Goal: Task Accomplishment & Management: Complete application form

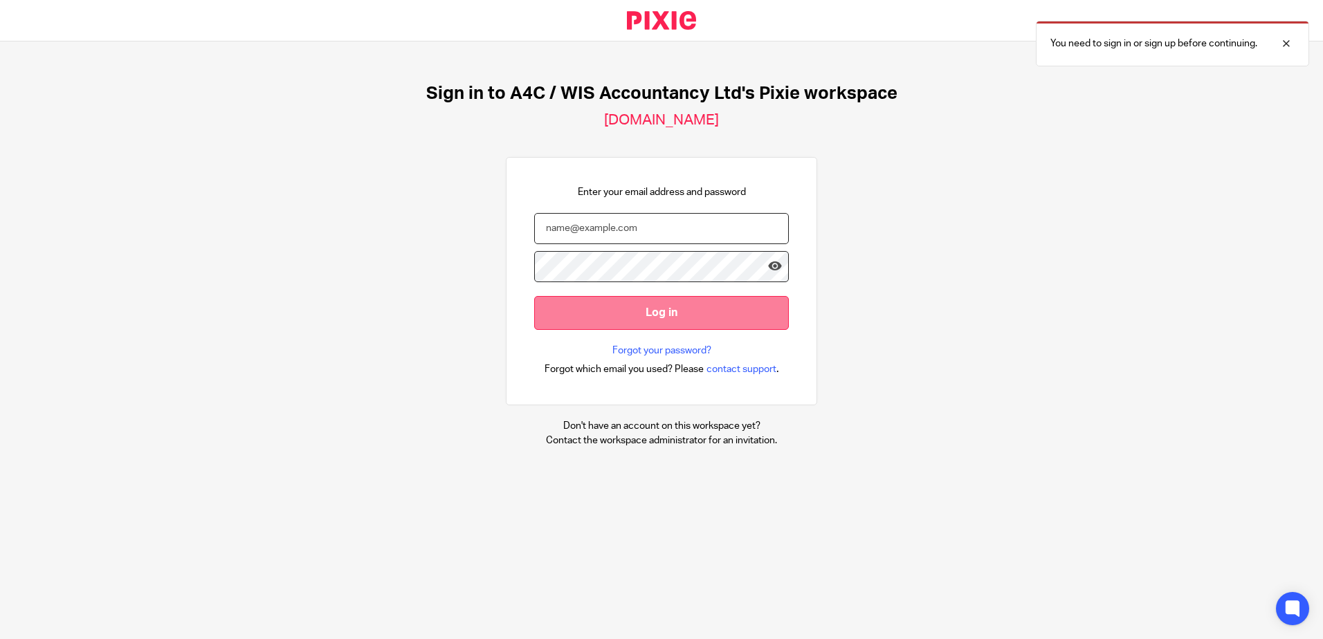
type input "sarah@a4cgroup.co.uk"
click at [660, 309] on input "Log in" at bounding box center [661, 313] width 255 height 34
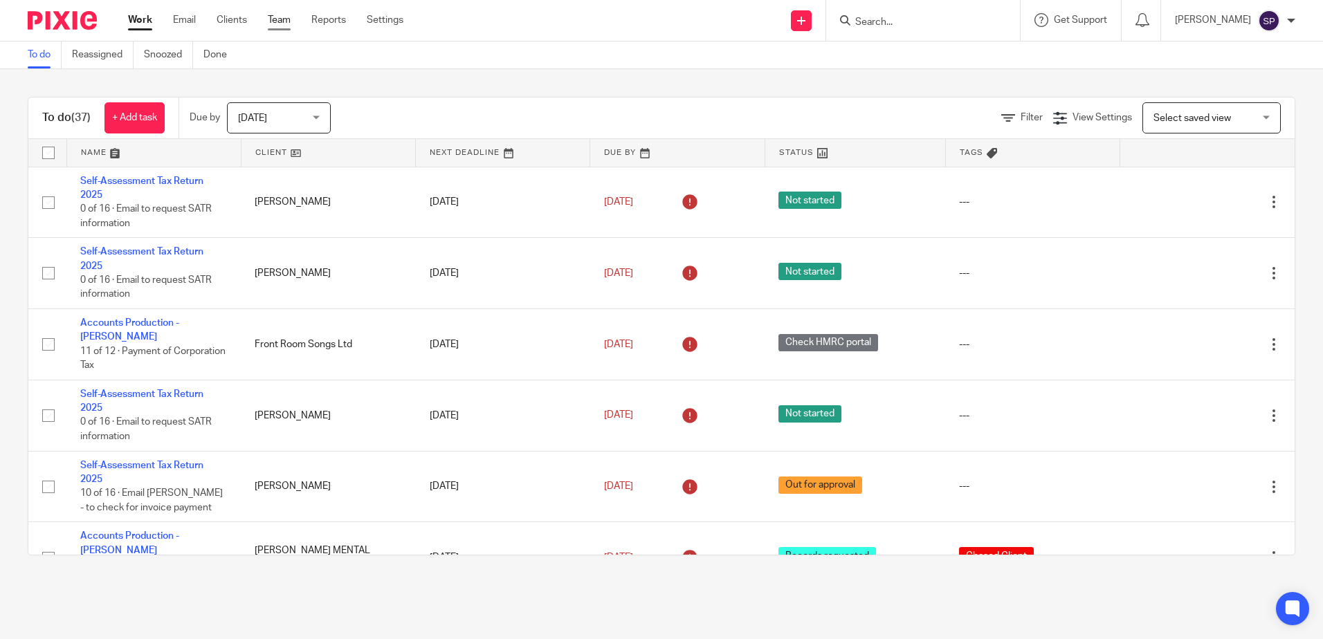
click at [271, 19] on link "Team" at bounding box center [279, 20] width 23 height 14
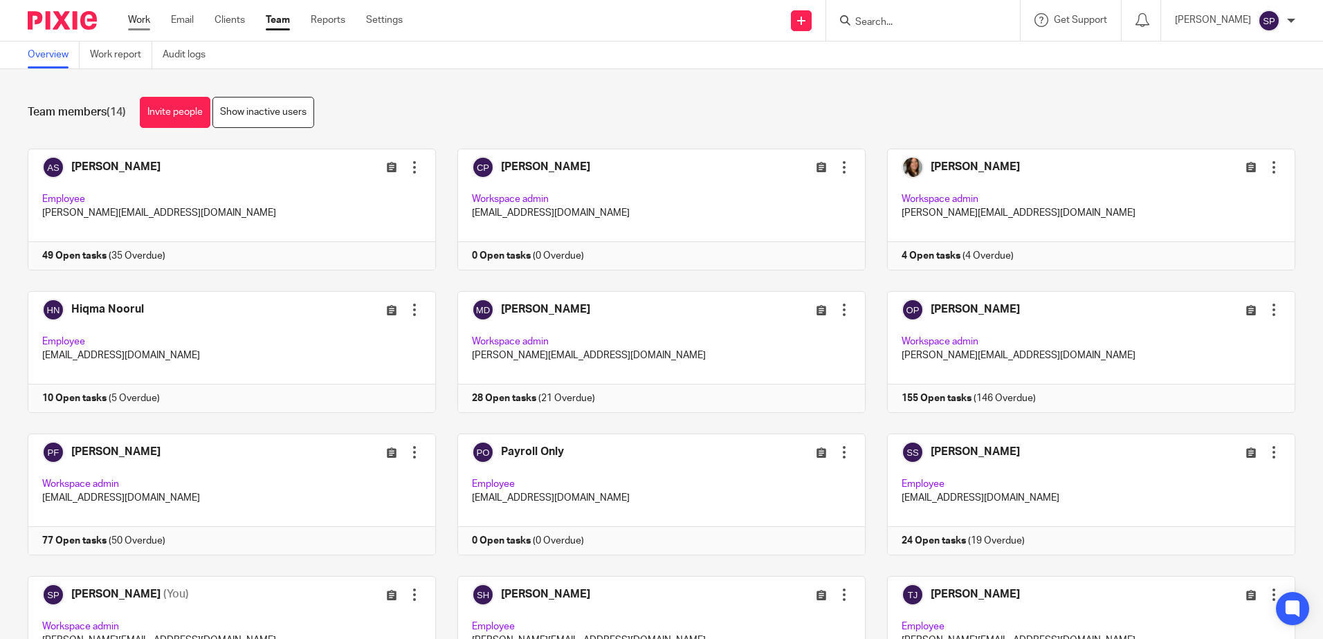
click at [143, 17] on link "Work" at bounding box center [139, 20] width 22 height 14
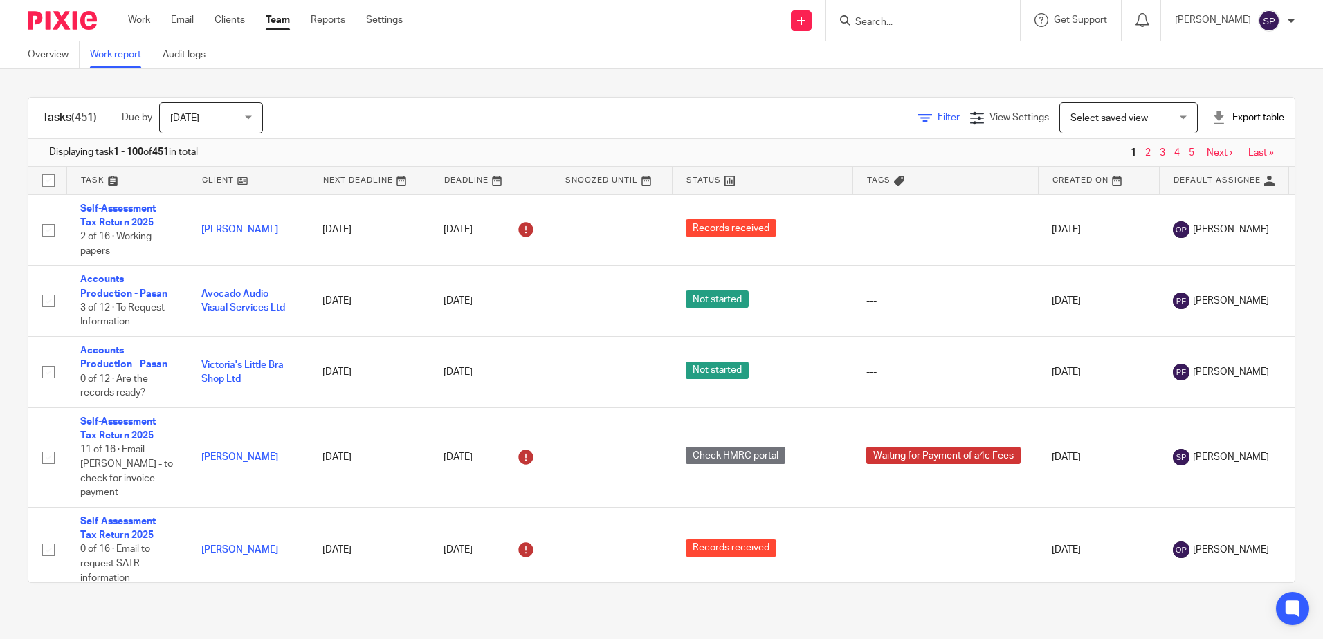
click at [918, 115] on icon at bounding box center [925, 118] width 14 height 14
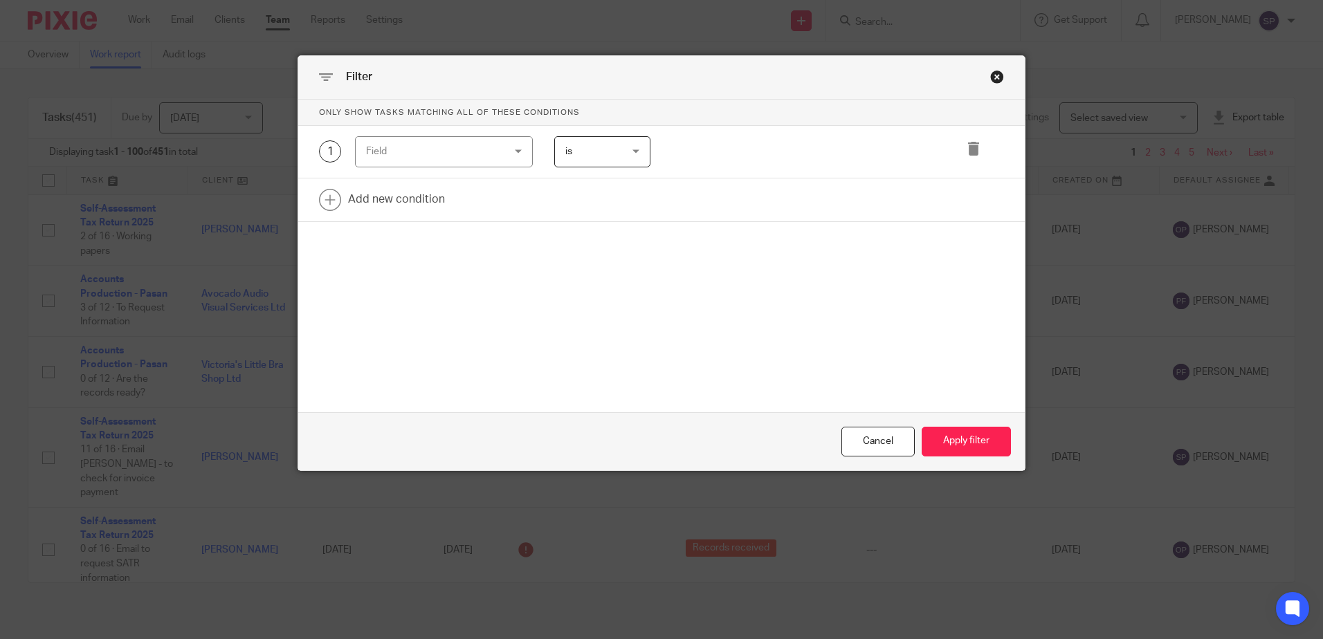
click at [515, 157] on div "Field" at bounding box center [444, 151] width 178 height 31
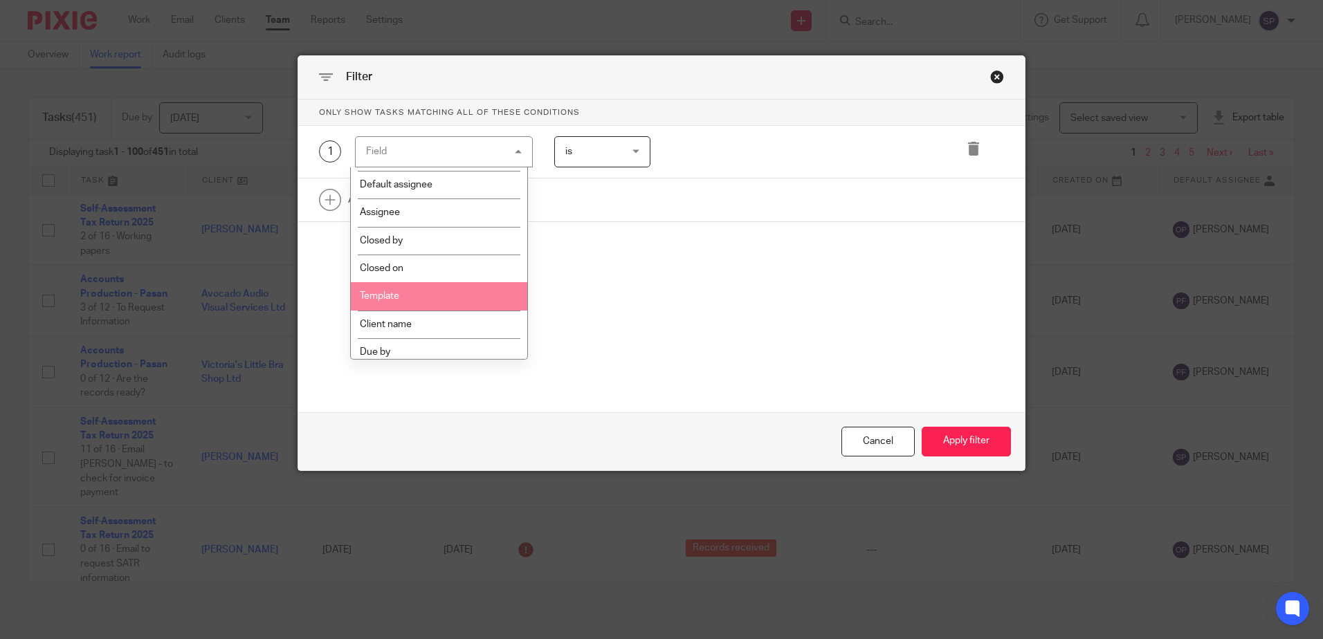
click at [477, 299] on li "Template" at bounding box center [439, 296] width 176 height 28
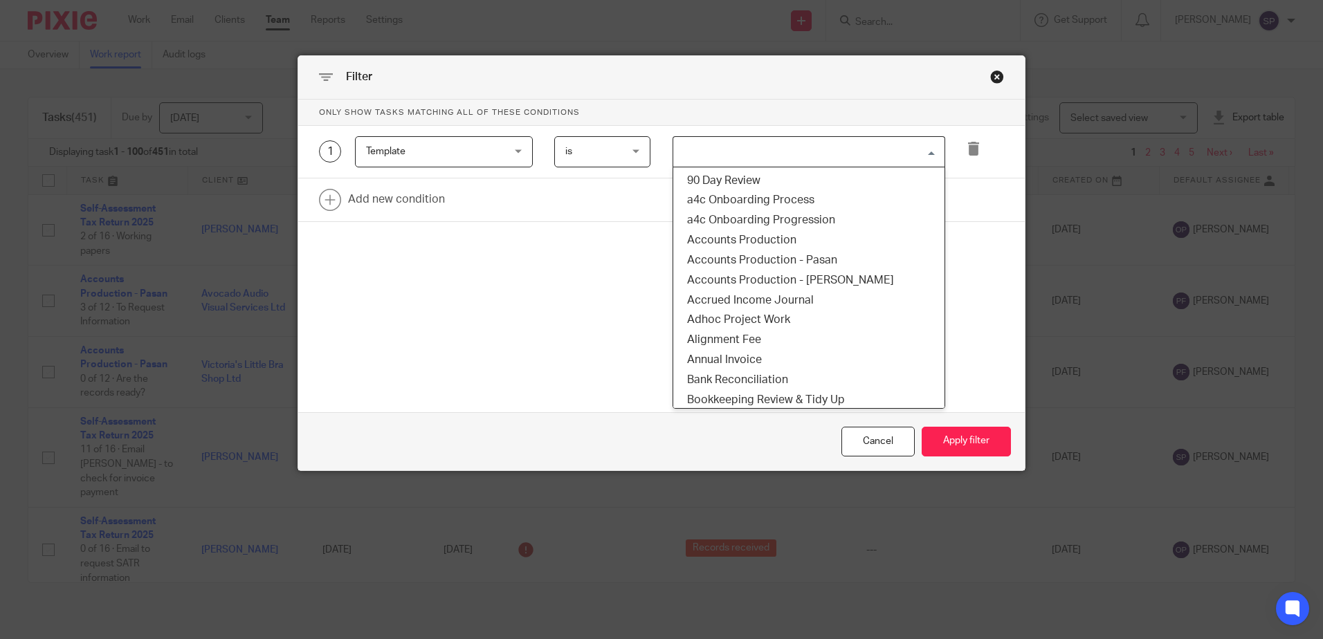
click at [719, 152] on input "Search for option" at bounding box center [806, 152] width 262 height 24
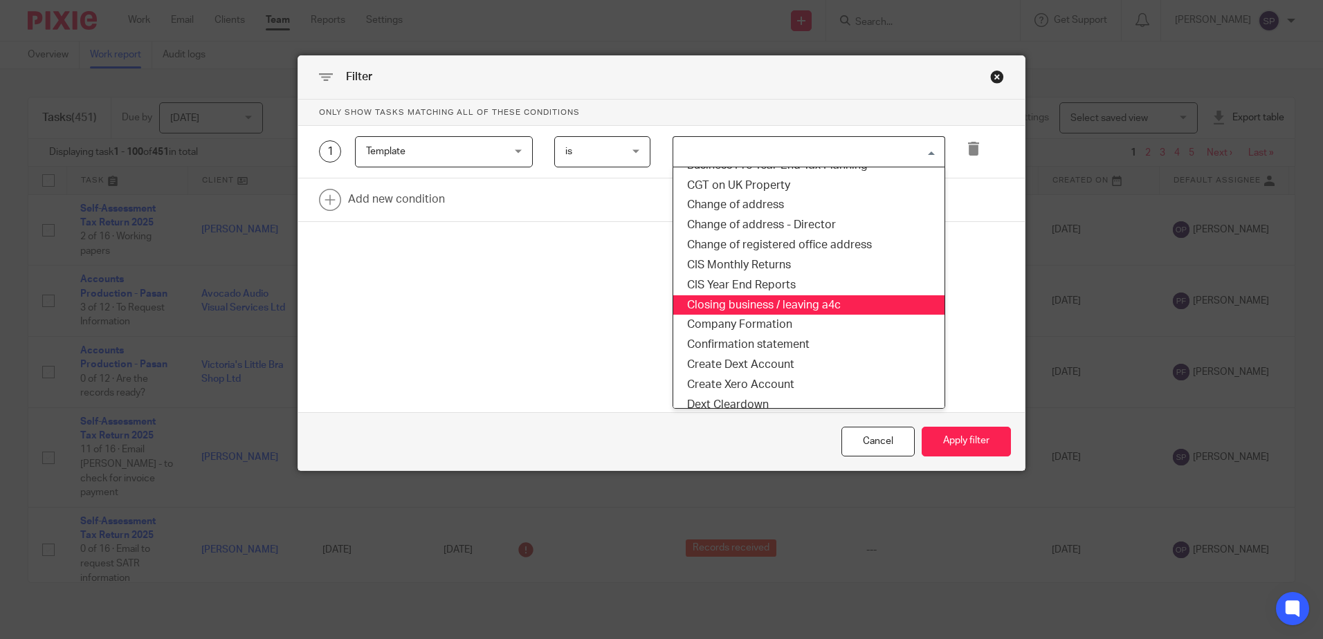
scroll to position [277, 0]
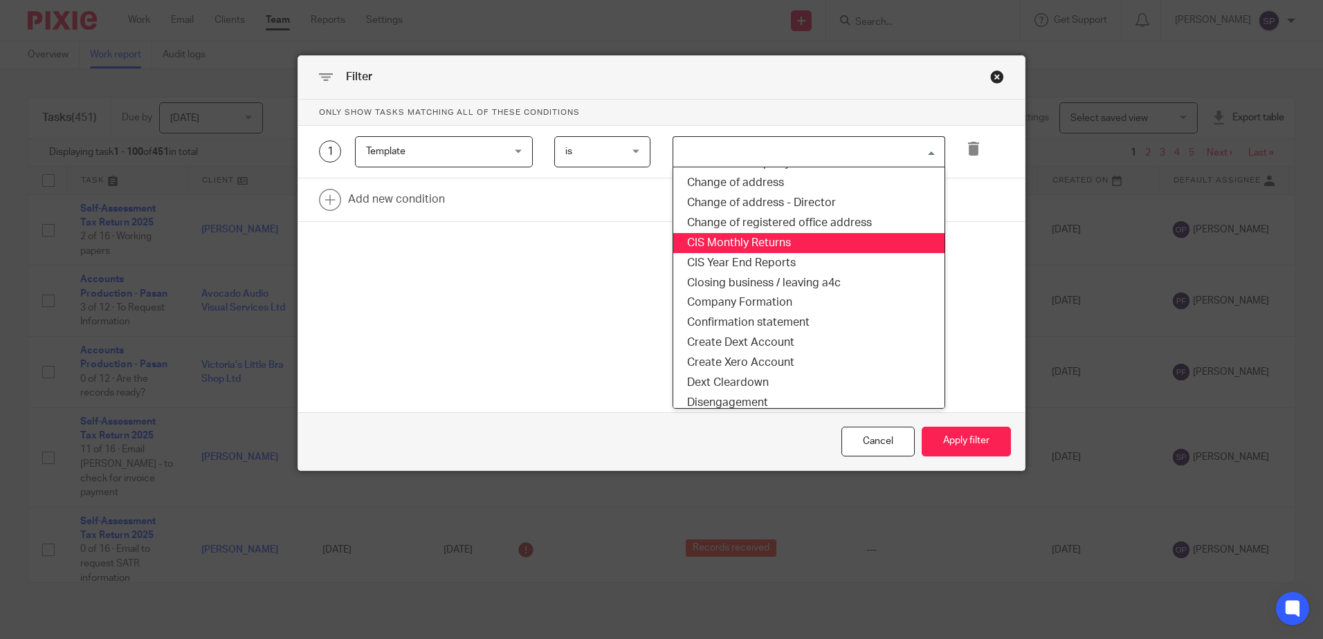
click at [713, 241] on li "CIS Monthly Returns" at bounding box center [808, 243] width 271 height 20
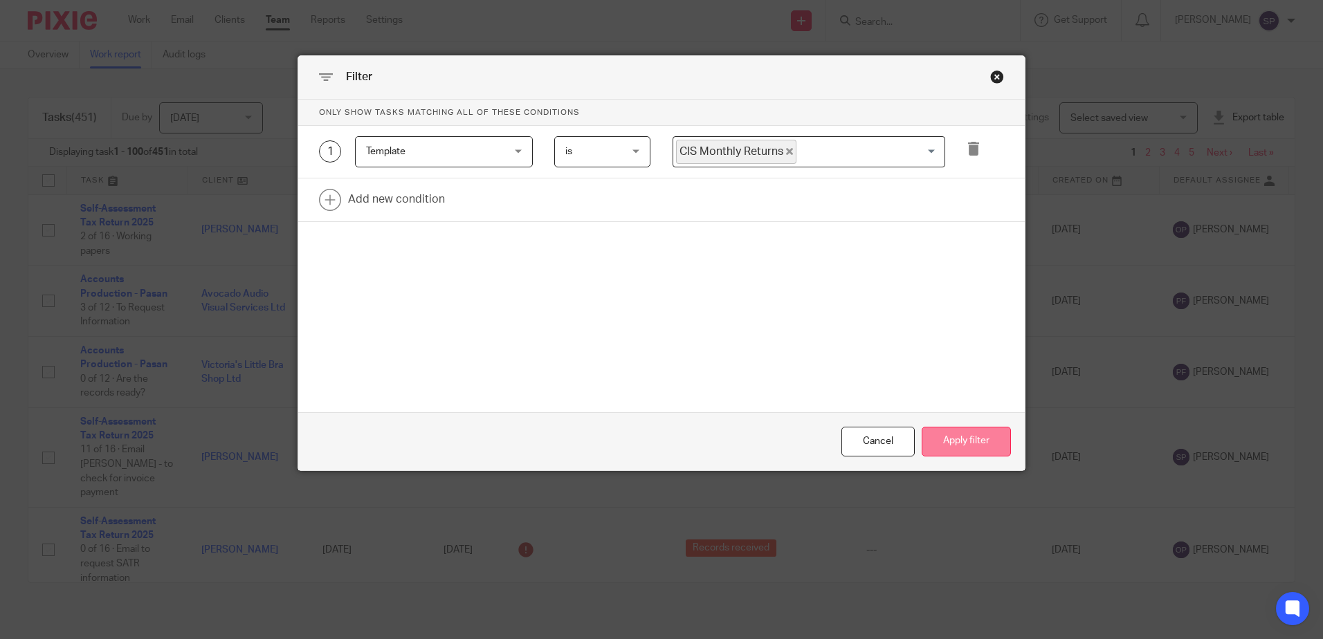
click at [950, 450] on button "Apply filter" at bounding box center [966, 442] width 89 height 30
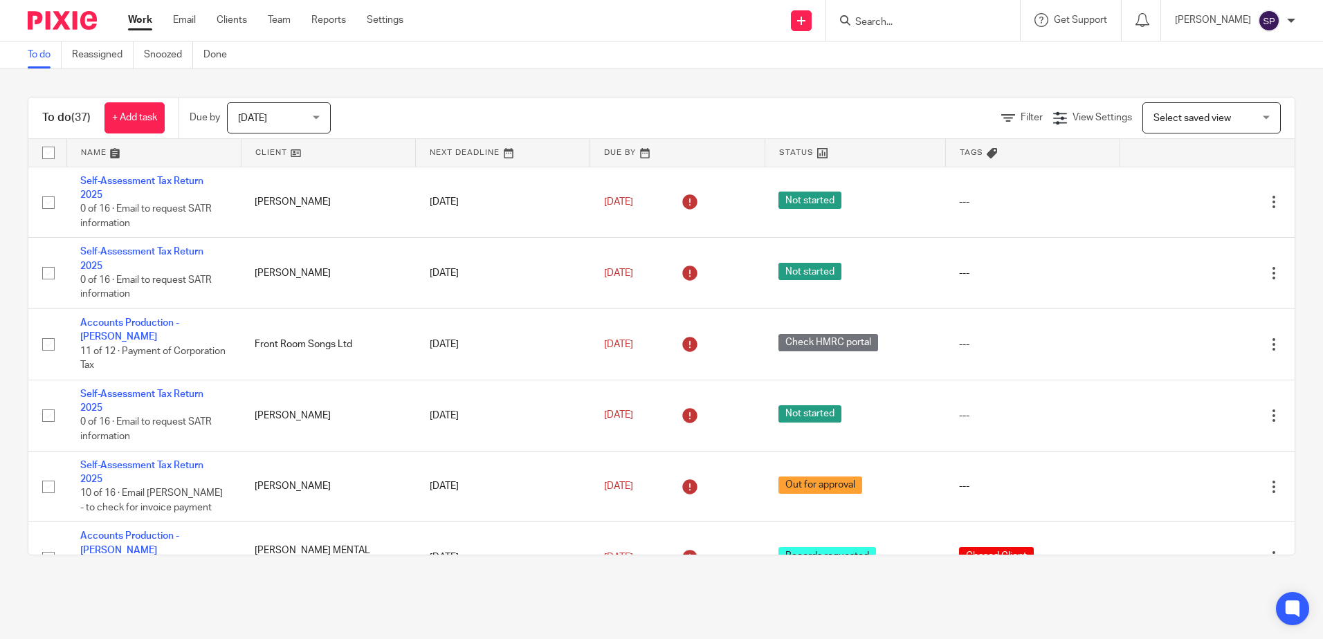
click at [291, 114] on span "[DATE]" at bounding box center [274, 117] width 73 height 29
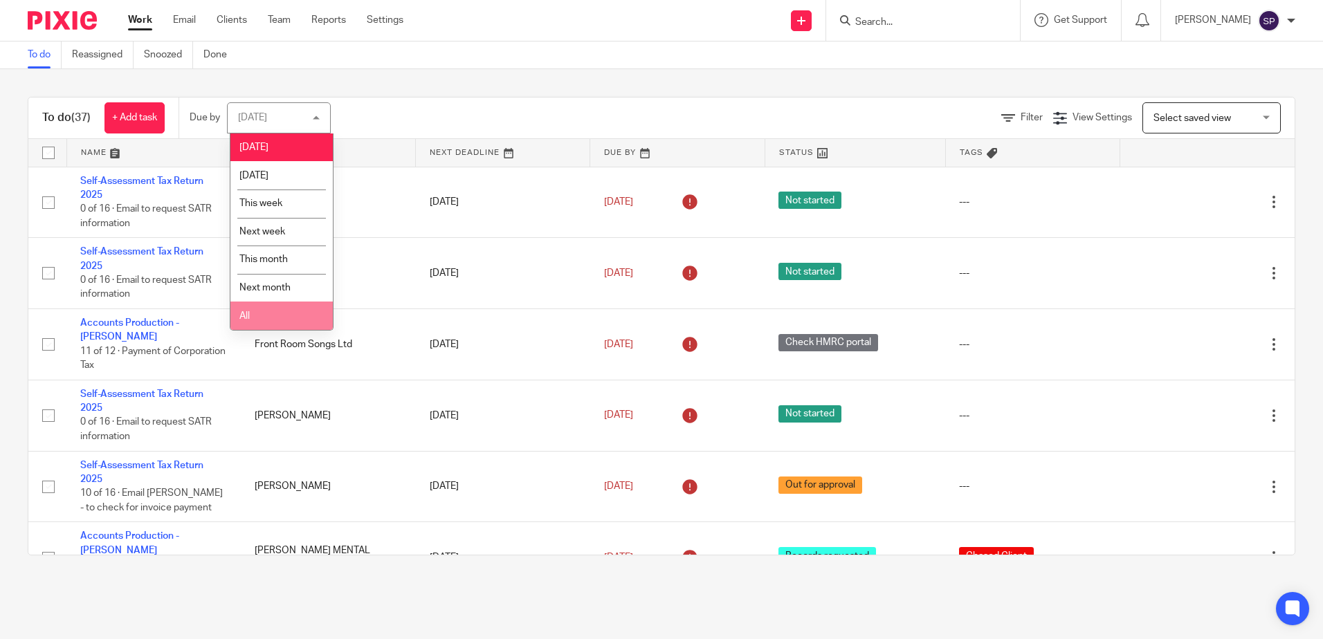
click at [268, 316] on li "All" at bounding box center [281, 316] width 102 height 28
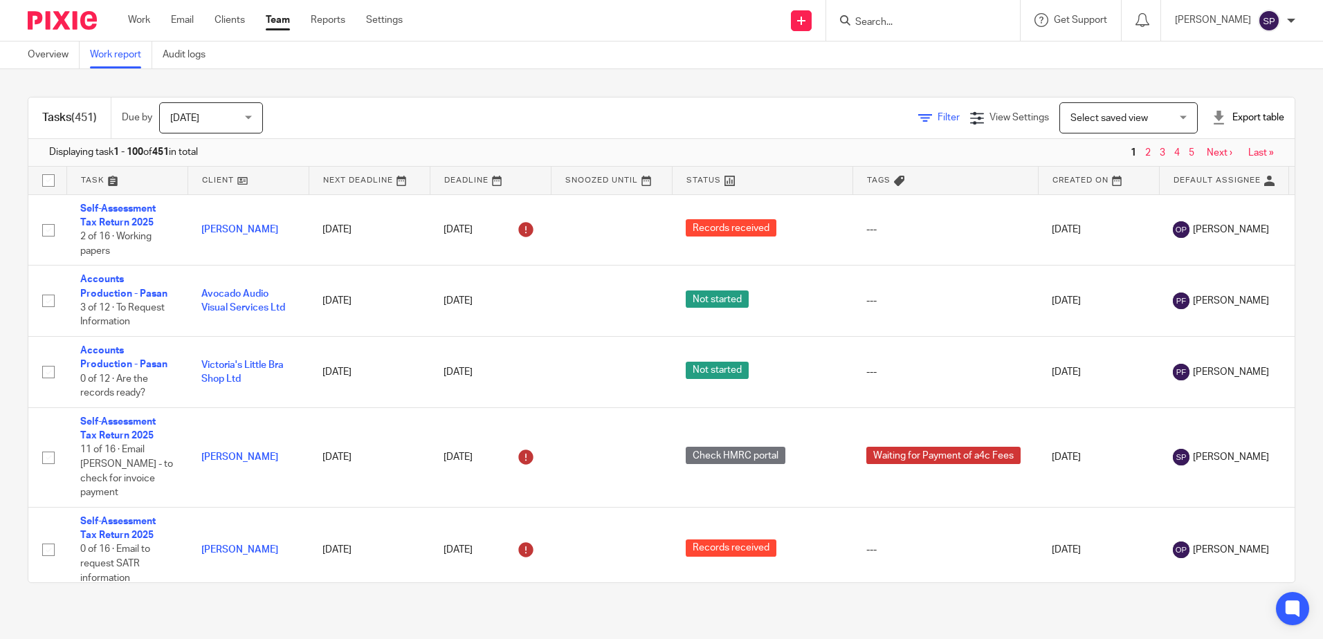
click at [918, 120] on icon at bounding box center [925, 118] width 14 height 14
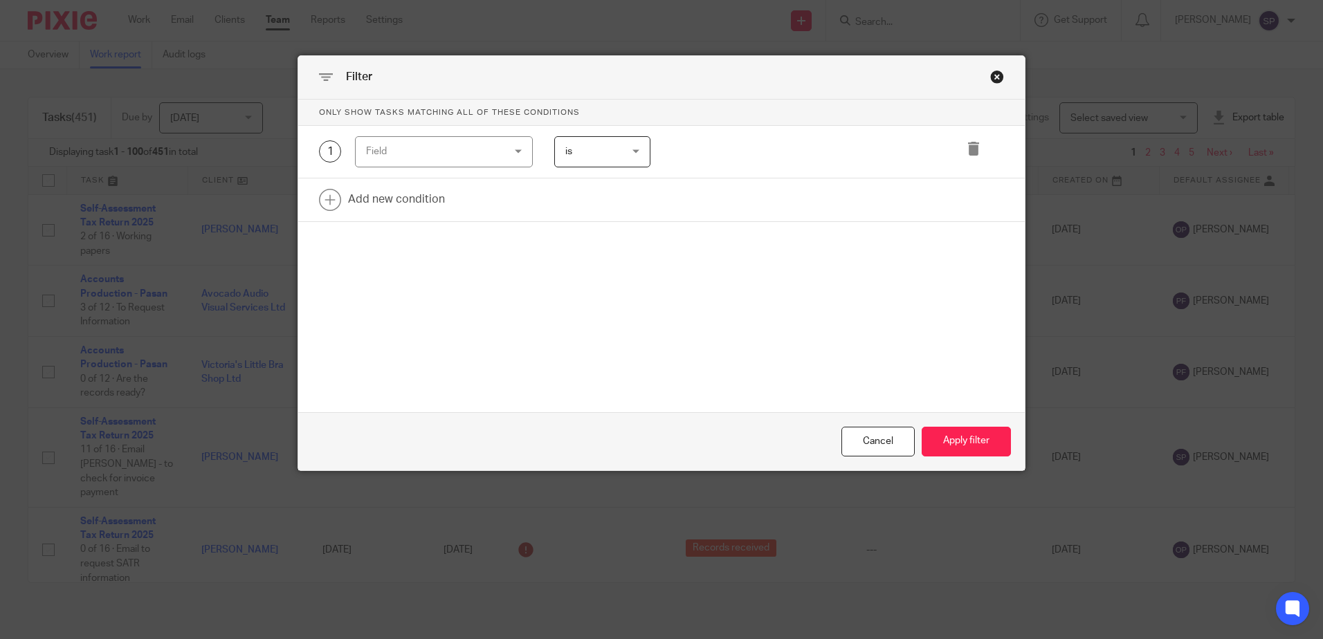
click at [514, 158] on div "Field" at bounding box center [444, 151] width 178 height 31
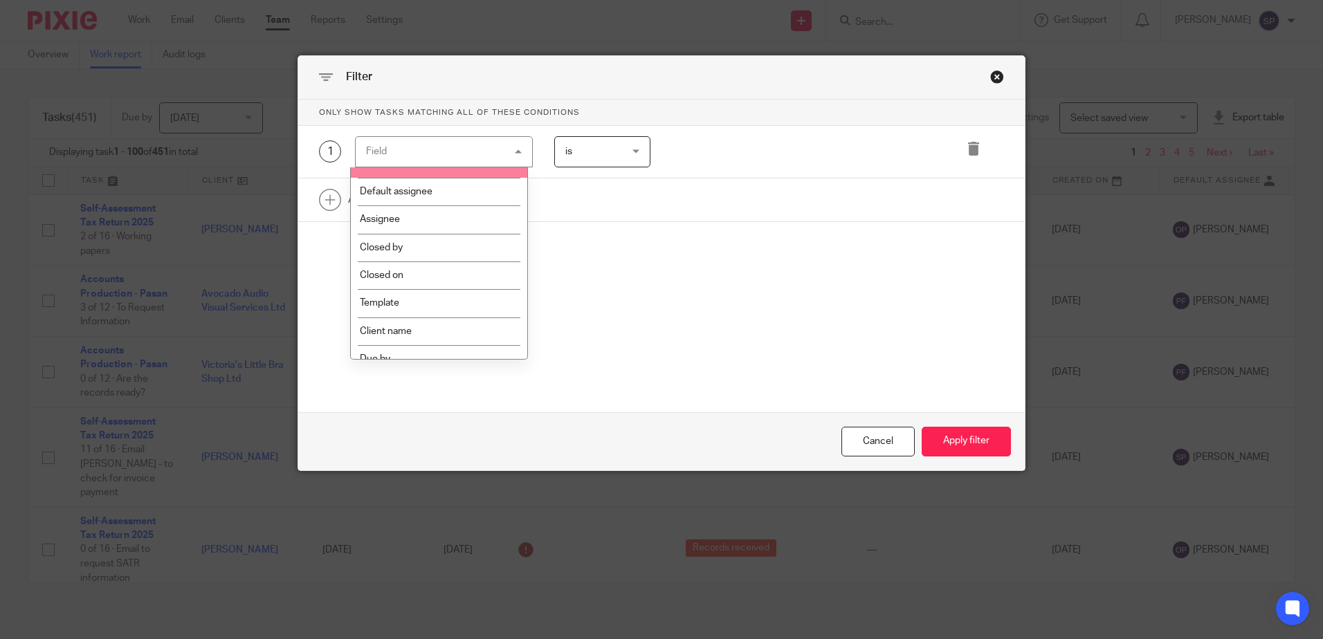
scroll to position [138, 0]
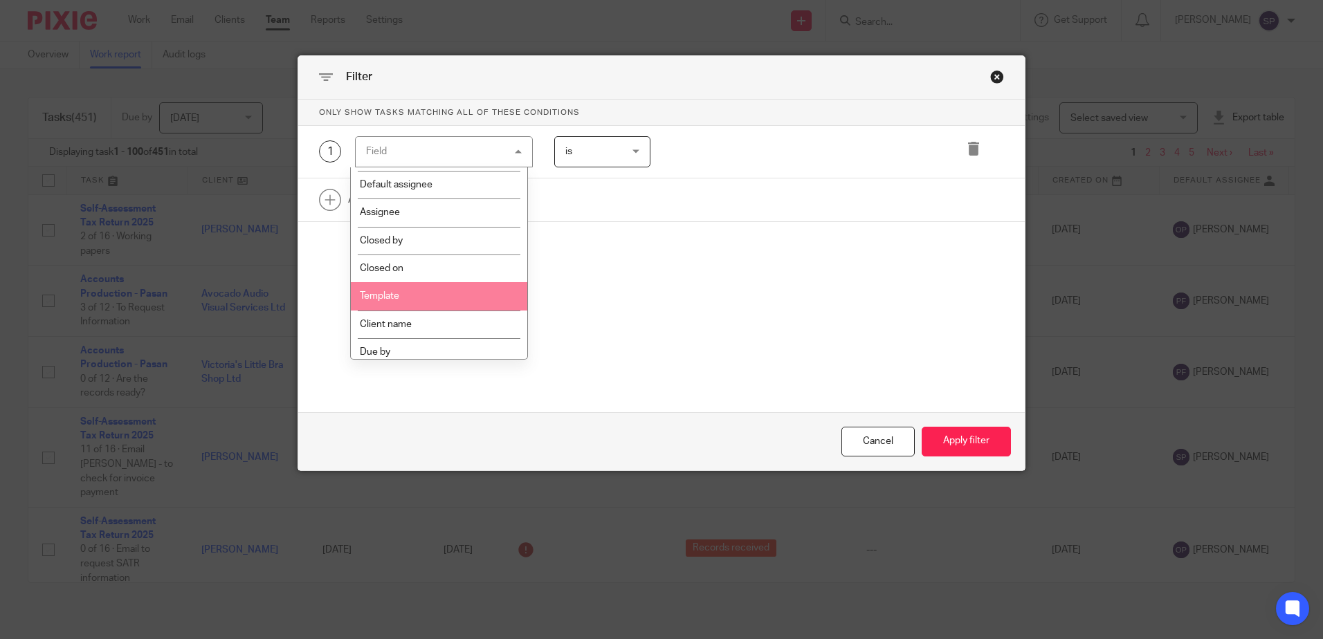
click at [468, 305] on li "Template" at bounding box center [439, 296] width 176 height 28
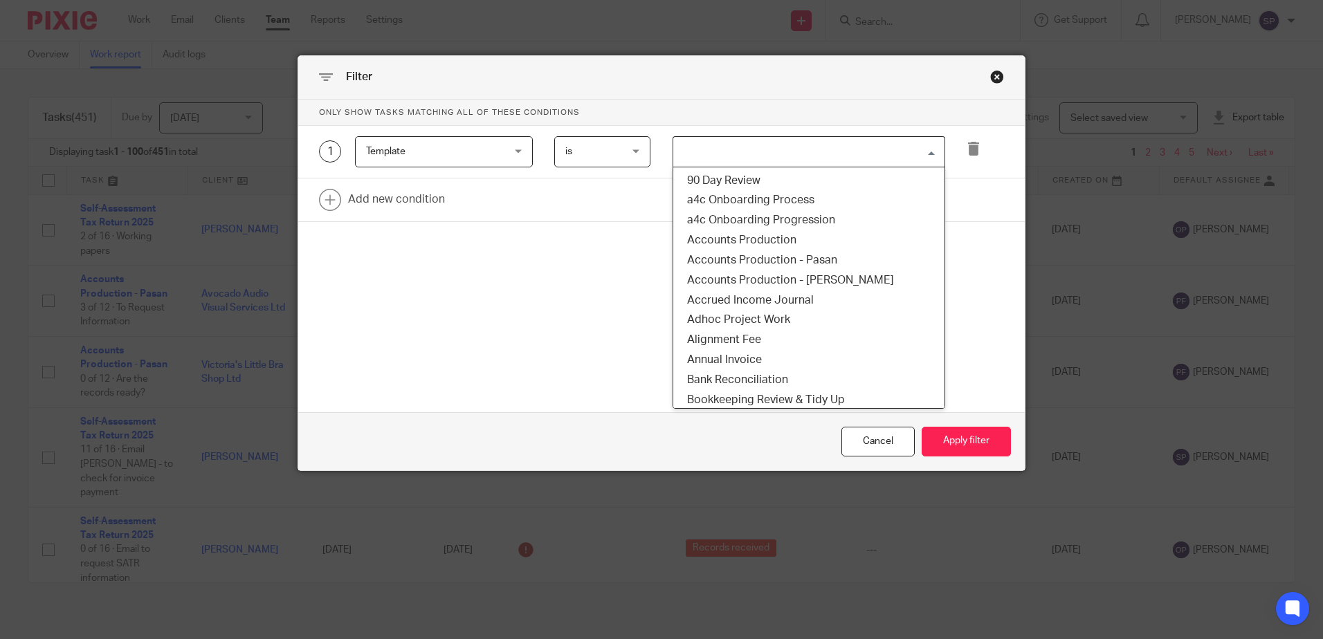
click at [700, 158] on input "Search for option" at bounding box center [806, 152] width 262 height 24
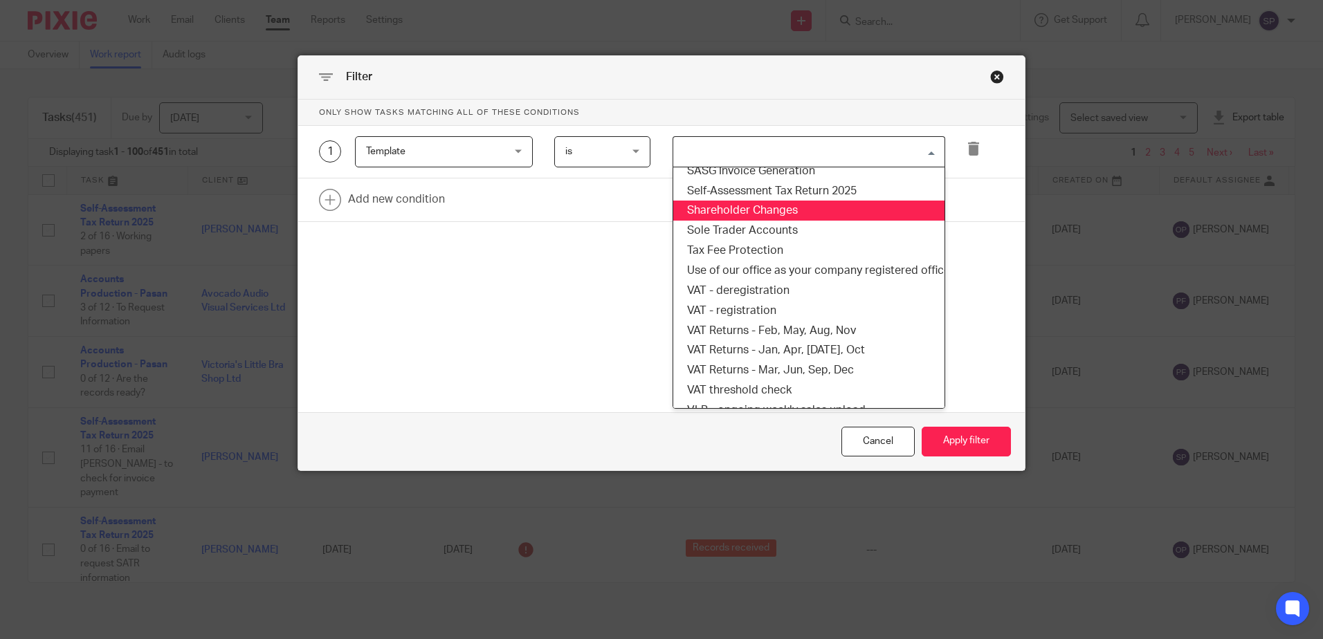
scroll to position [1038, 0]
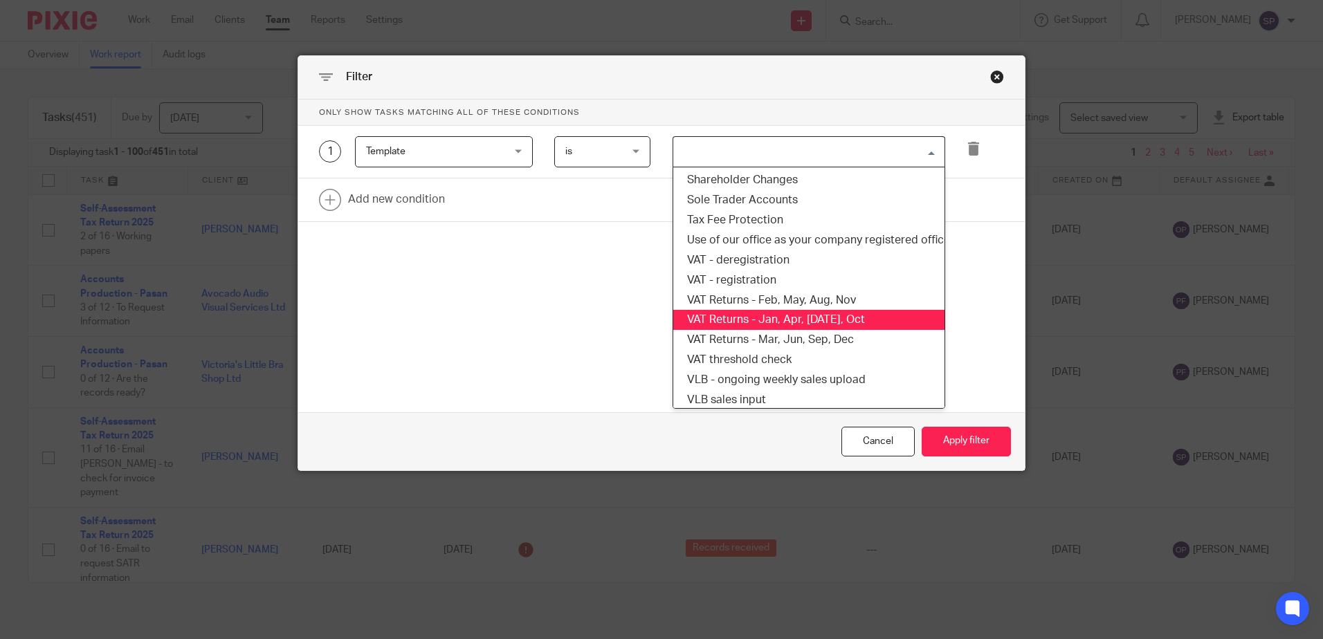
click at [763, 326] on li "VAT Returns - Jan, Apr, [DATE], Oct" at bounding box center [808, 320] width 271 height 20
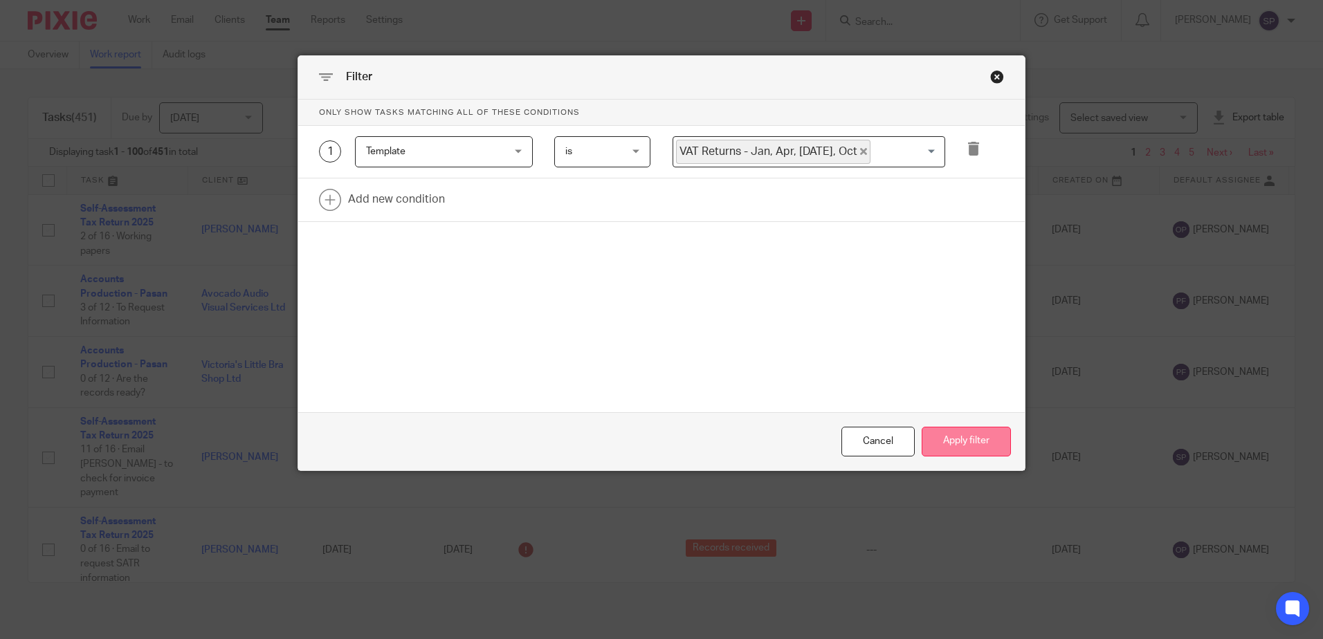
click at [996, 443] on button "Apply filter" at bounding box center [966, 442] width 89 height 30
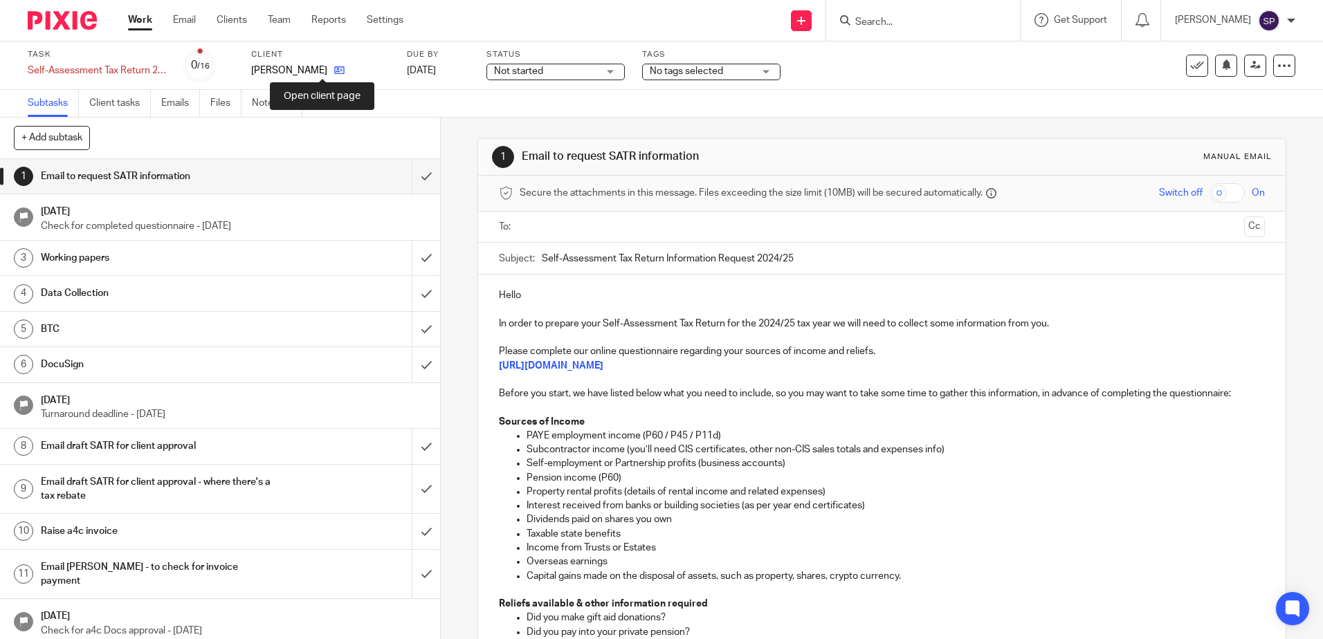
click at [334, 72] on icon at bounding box center [339, 70] width 10 height 10
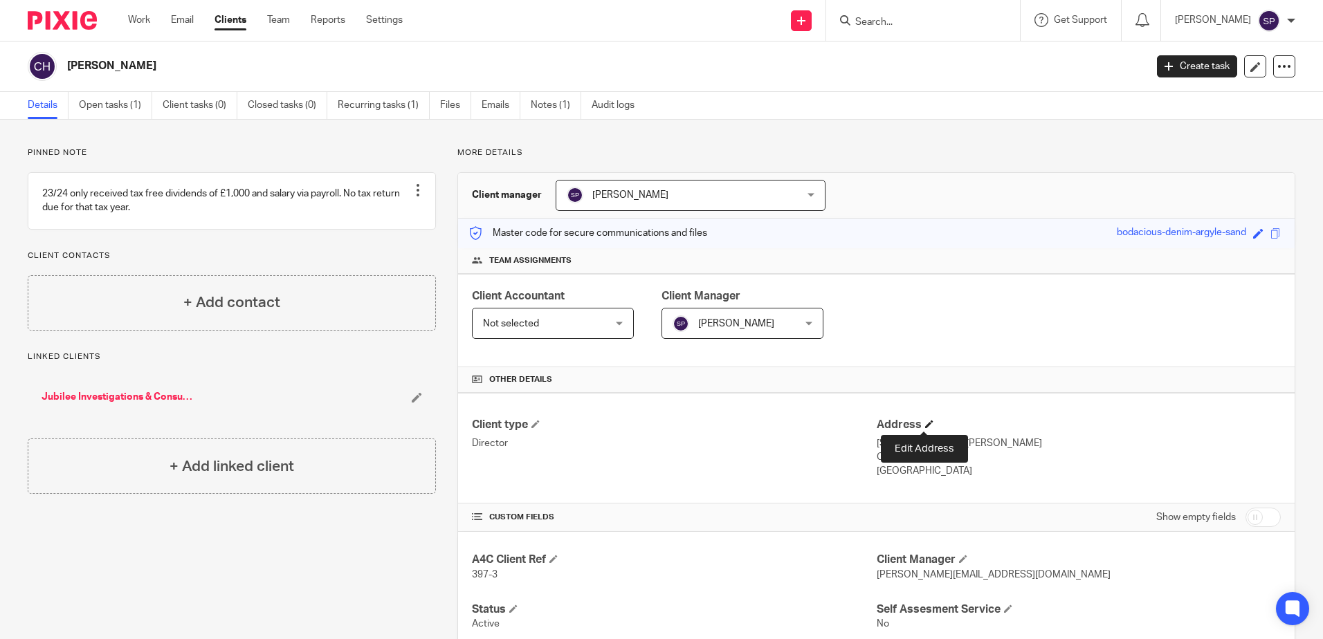
click at [925, 421] on span at bounding box center [929, 424] width 8 height 8
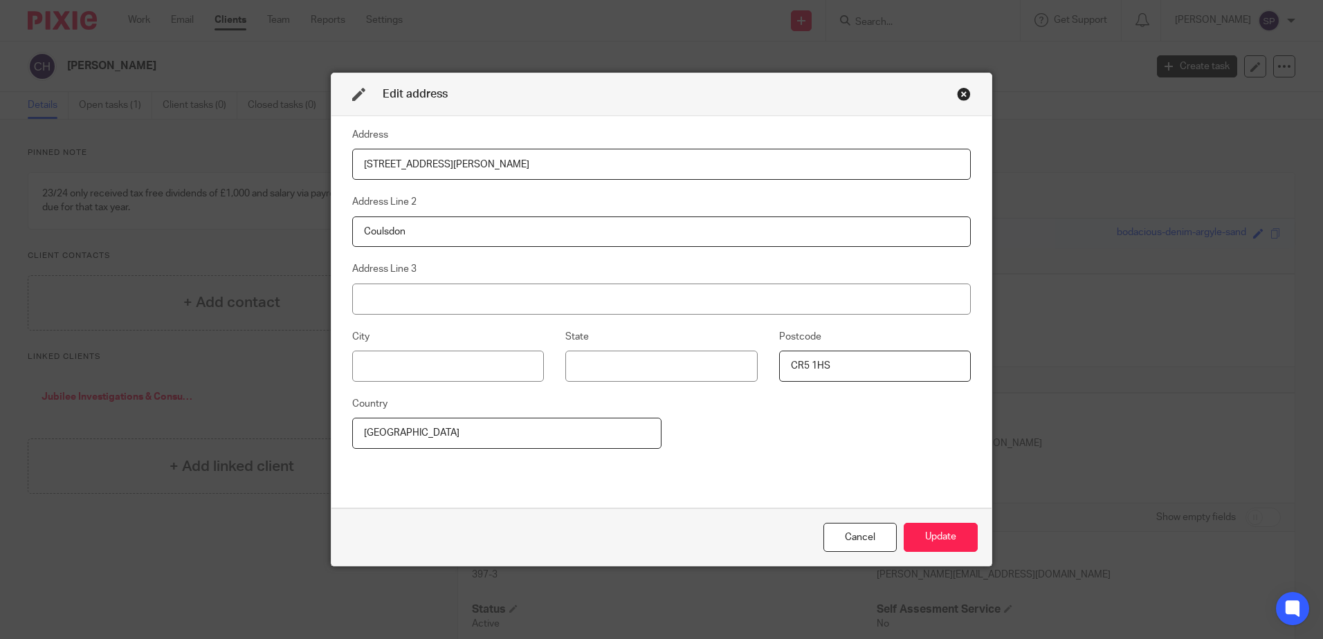
drag, startPoint x: 472, startPoint y: 164, endPoint x: 330, endPoint y: 160, distance: 141.9
click at [331, 160] on div "Address 4 Margaret Way Address Line 2 Coulsdon Address Line 3 City State Postco…" at bounding box center [661, 312] width 660 height 392
type input "Batch Cottage"
drag, startPoint x: 405, startPoint y: 234, endPoint x: 349, endPoint y: 234, distance: 56.0
click at [352, 234] on input "Coulsdon" at bounding box center [661, 232] width 619 height 31
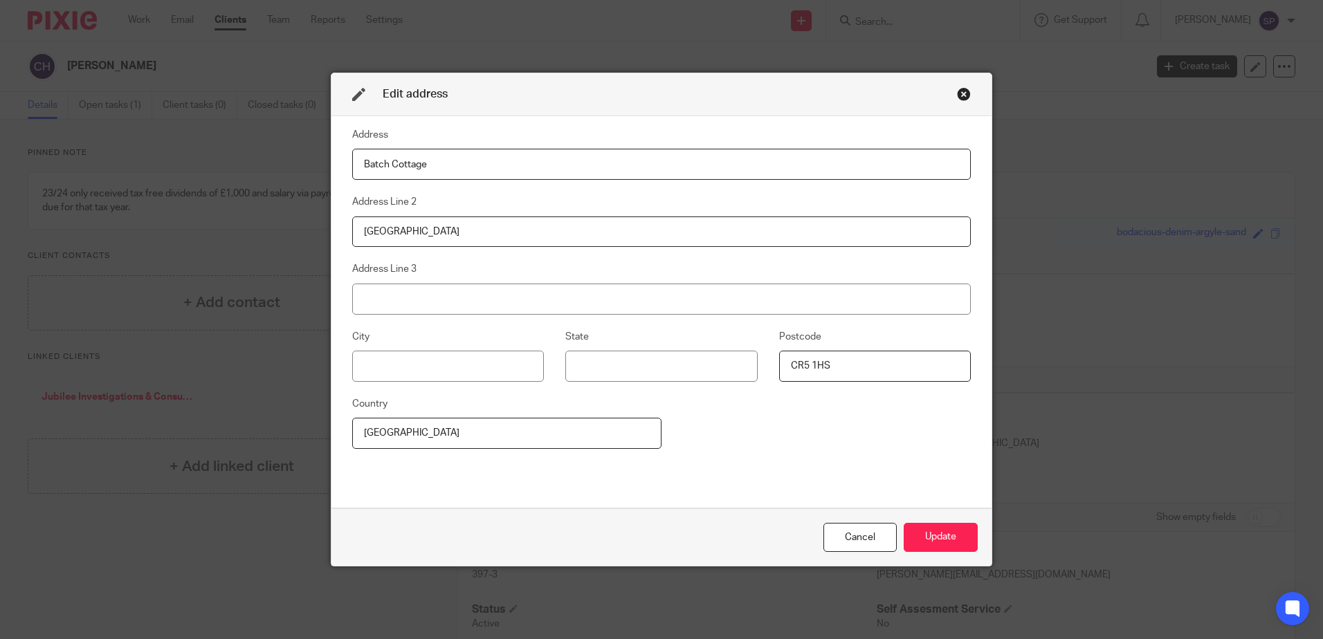
type input "Fosse Road"
click at [365, 294] on input at bounding box center [661, 299] width 619 height 31
click at [364, 364] on input at bounding box center [448, 366] width 192 height 31
type input "Oakhill"
click at [580, 374] on input at bounding box center [661, 366] width 192 height 31
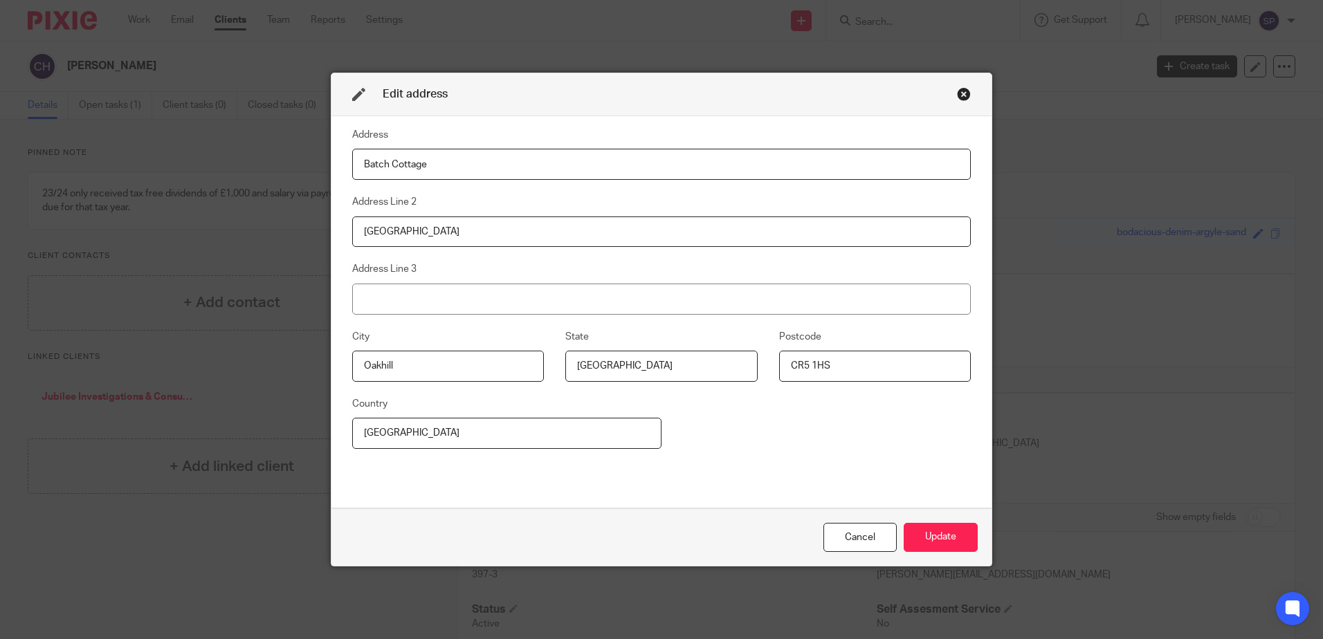
type input "Somerset"
drag, startPoint x: 831, startPoint y: 367, endPoint x: 751, endPoint y: 369, distance: 80.3
click at [751, 369] on div "City Oakhill State Somerset Postcode CR5 1HS" at bounding box center [651, 362] width 640 height 67
type input "BA3 5HU"
click at [933, 540] on button "Update" at bounding box center [941, 538] width 74 height 30
